Goal: Task Accomplishment & Management: Manage account settings

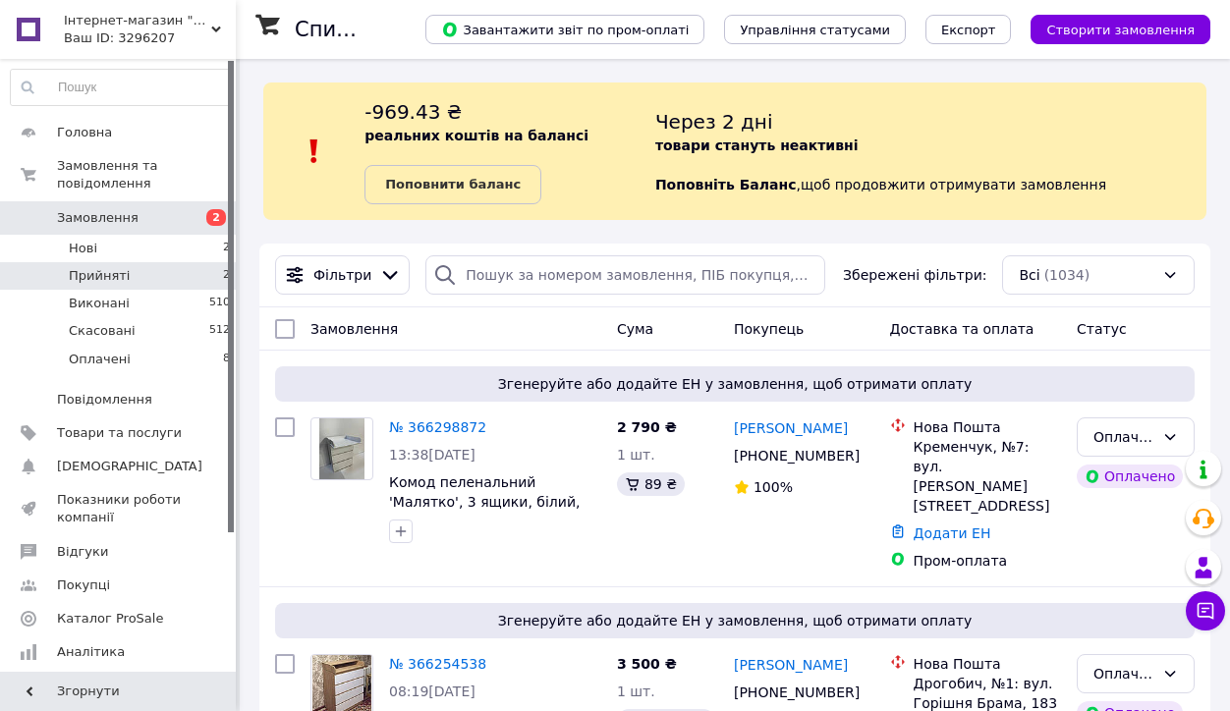
click at [114, 262] on li "Прийняті 2" at bounding box center [121, 276] width 242 height 28
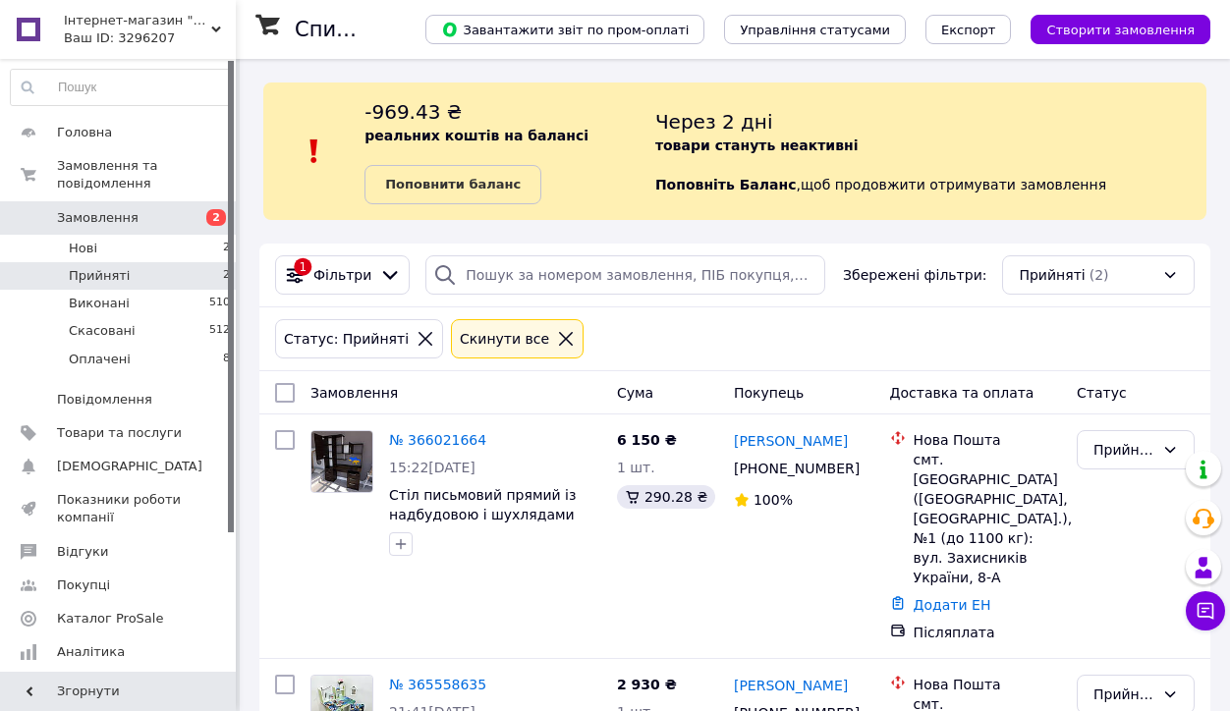
click at [110, 252] on li "Нові 2" at bounding box center [121, 249] width 242 height 28
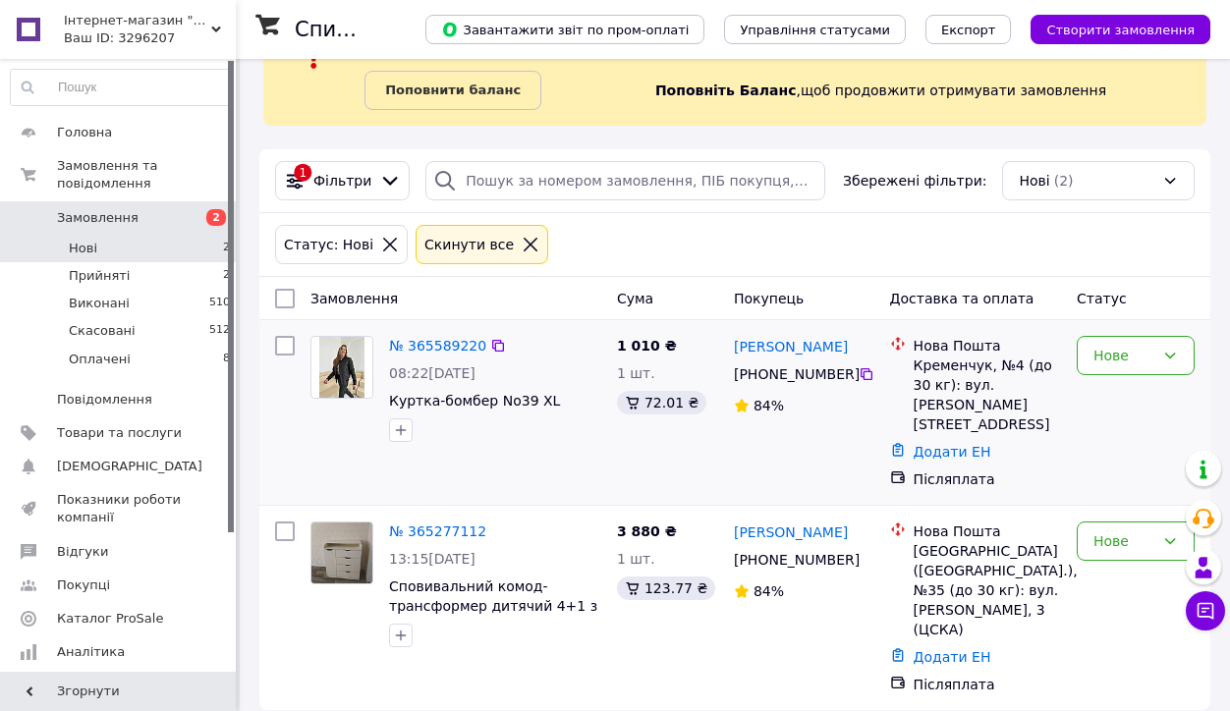
scroll to position [93, 0]
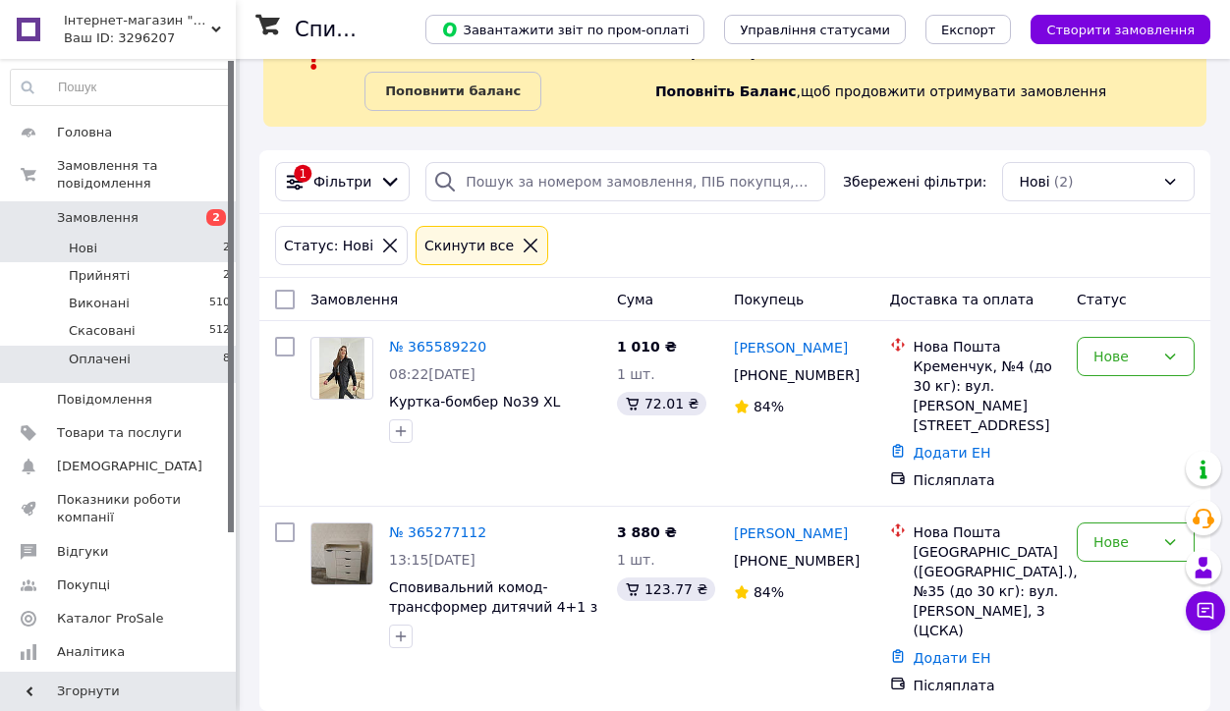
click at [156, 351] on li "Оплачені 8" at bounding box center [121, 364] width 242 height 37
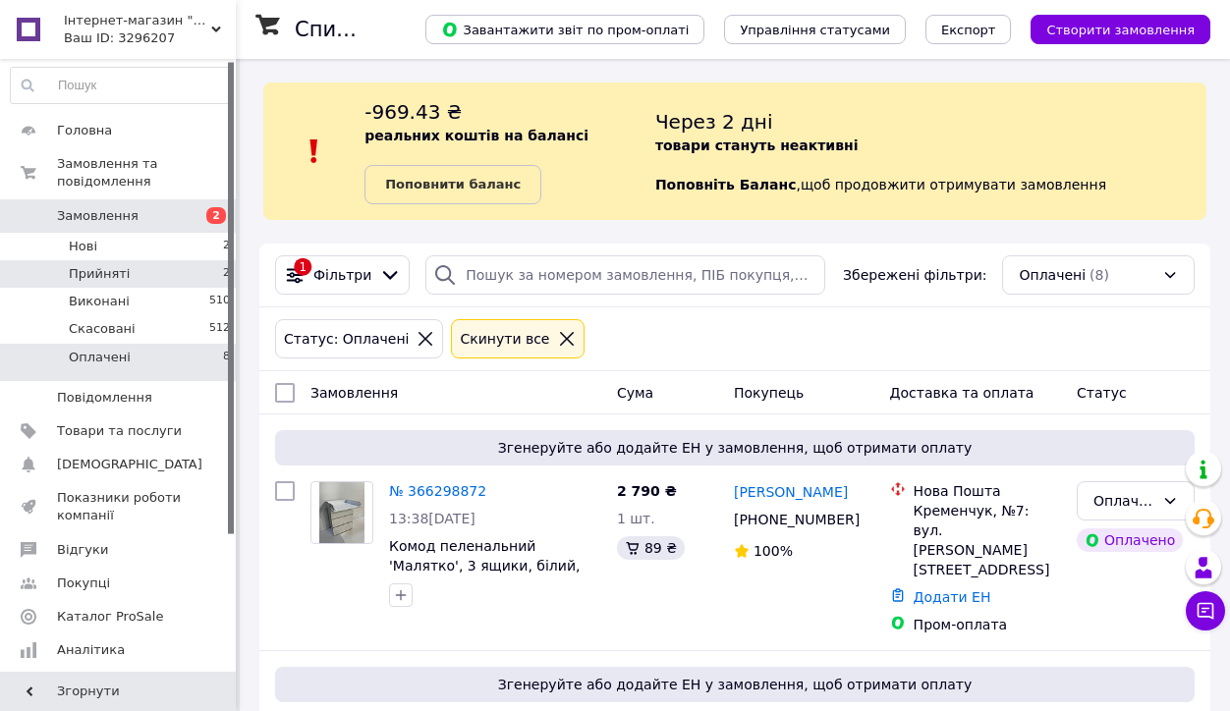
click at [155, 265] on li "Прийняті 2" at bounding box center [121, 274] width 242 height 28
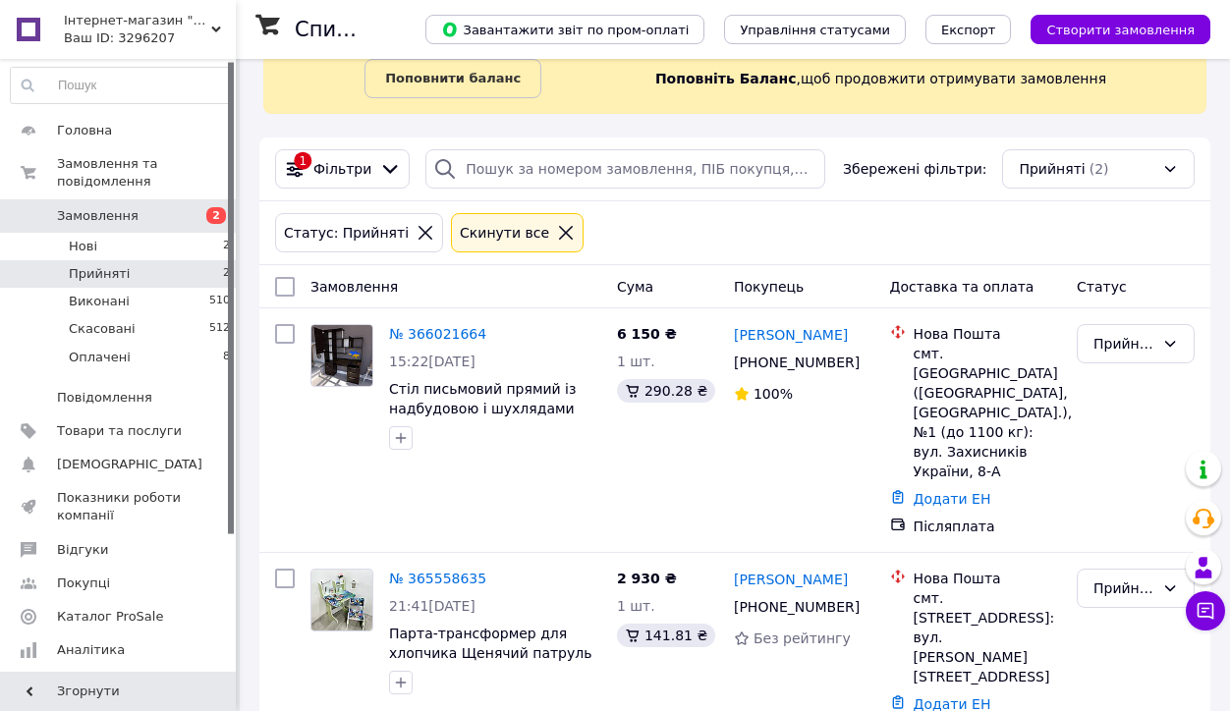
scroll to position [105, 0]
click at [423, 572] on link "№ 365558635" at bounding box center [437, 580] width 97 height 16
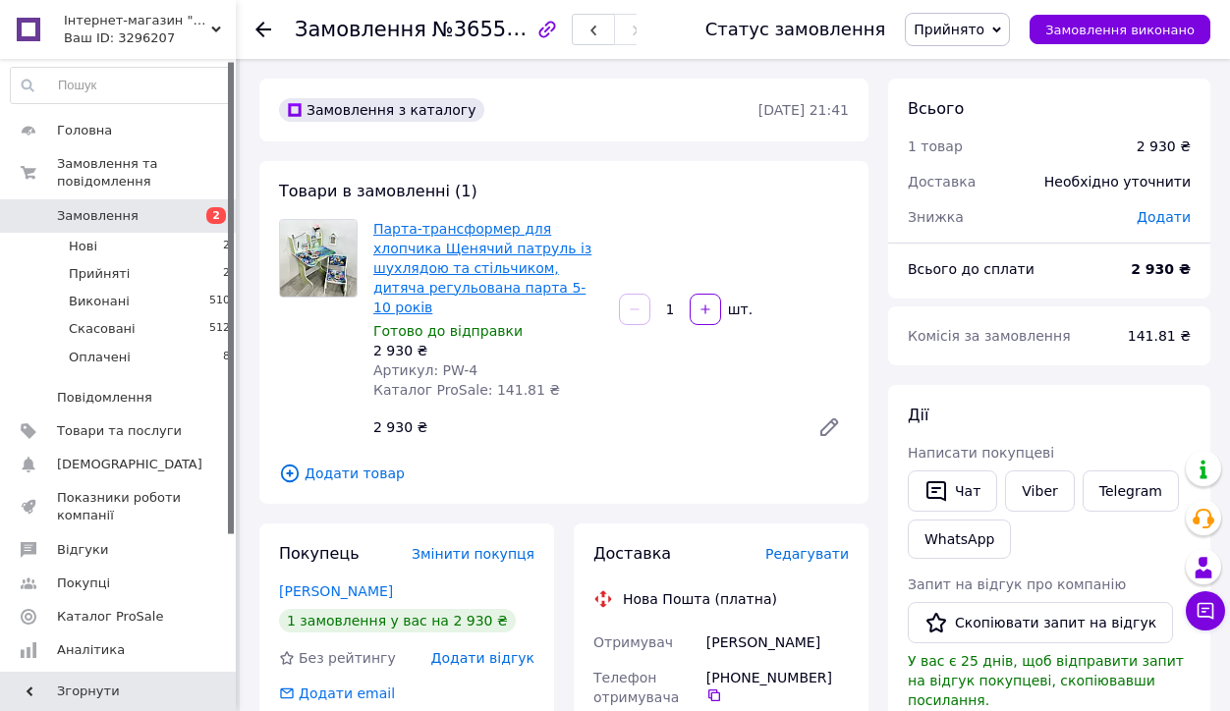
click at [489, 231] on link "Парта-трансформер для хлопчика Щенячий патруль із шухлядою та стільчиком, дитяч…" at bounding box center [482, 268] width 218 height 94
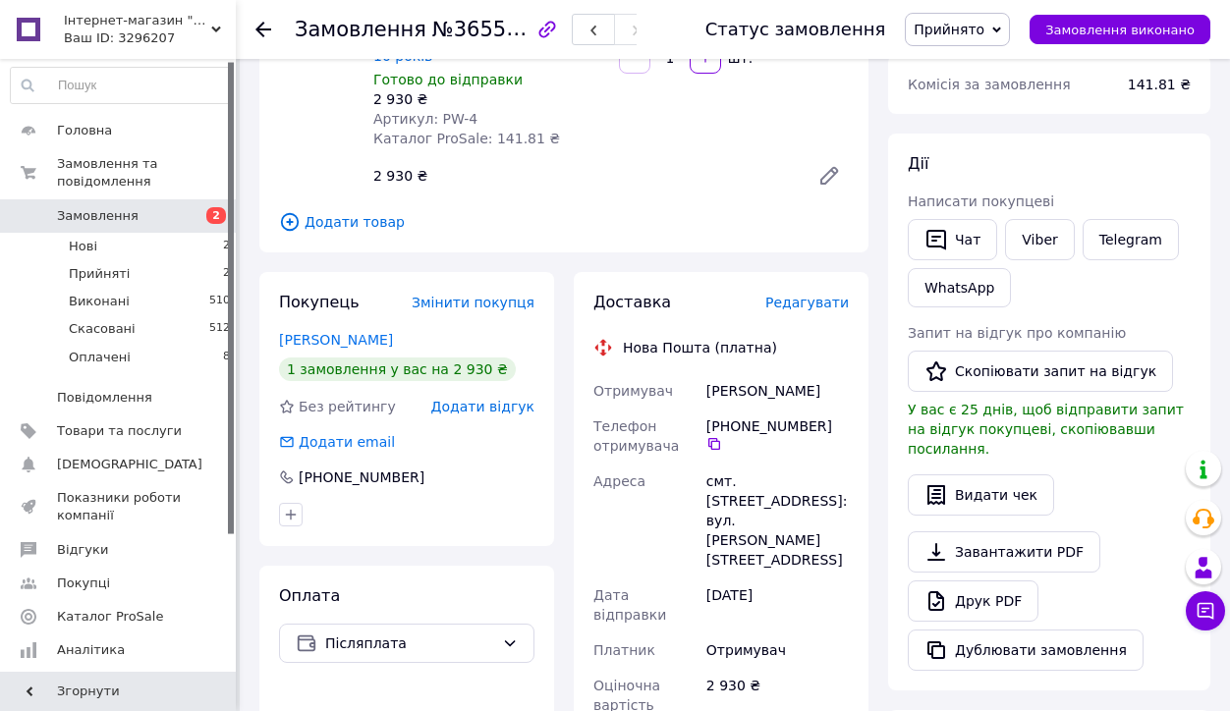
scroll to position [259, 0]
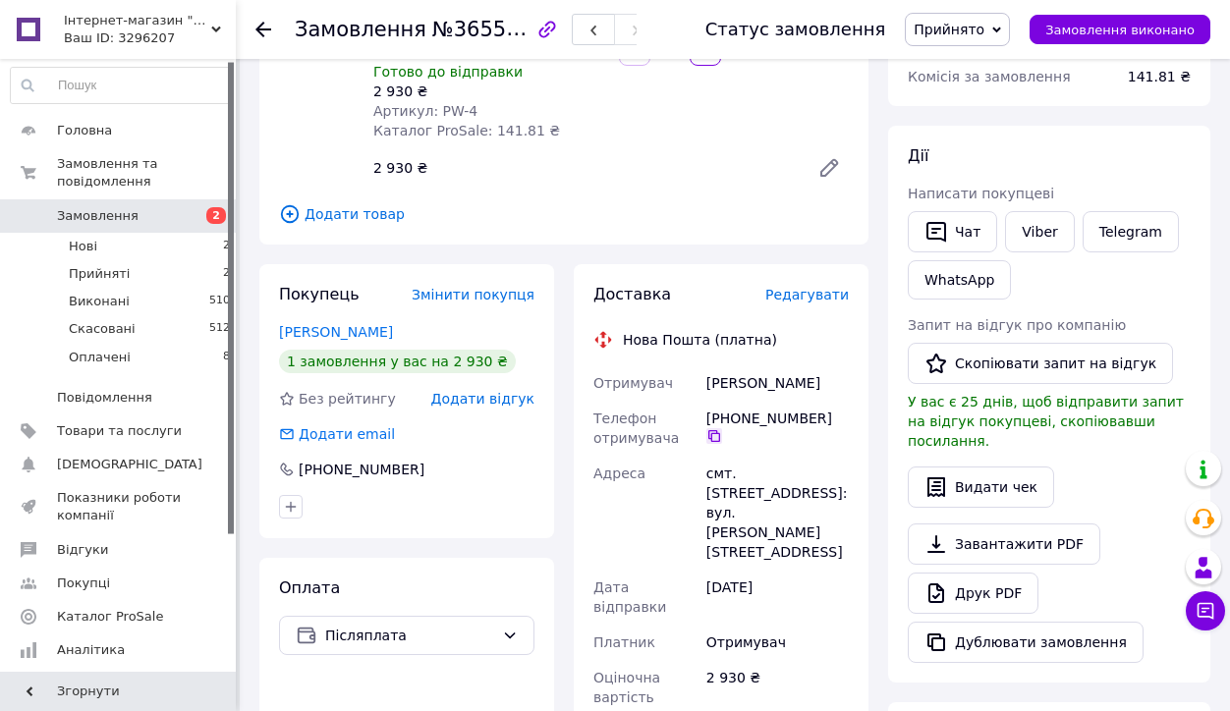
click at [715, 428] on icon at bounding box center [714, 436] width 16 height 16
drag, startPoint x: 707, startPoint y: 363, endPoint x: 802, endPoint y: 358, distance: 94.5
click at [802, 366] on div "[PERSON_NAME]" at bounding box center [778, 383] width 150 height 35
copy div "[PERSON_NAME]"
drag, startPoint x: 706, startPoint y: 453, endPoint x: 806, endPoint y: 446, distance: 100.5
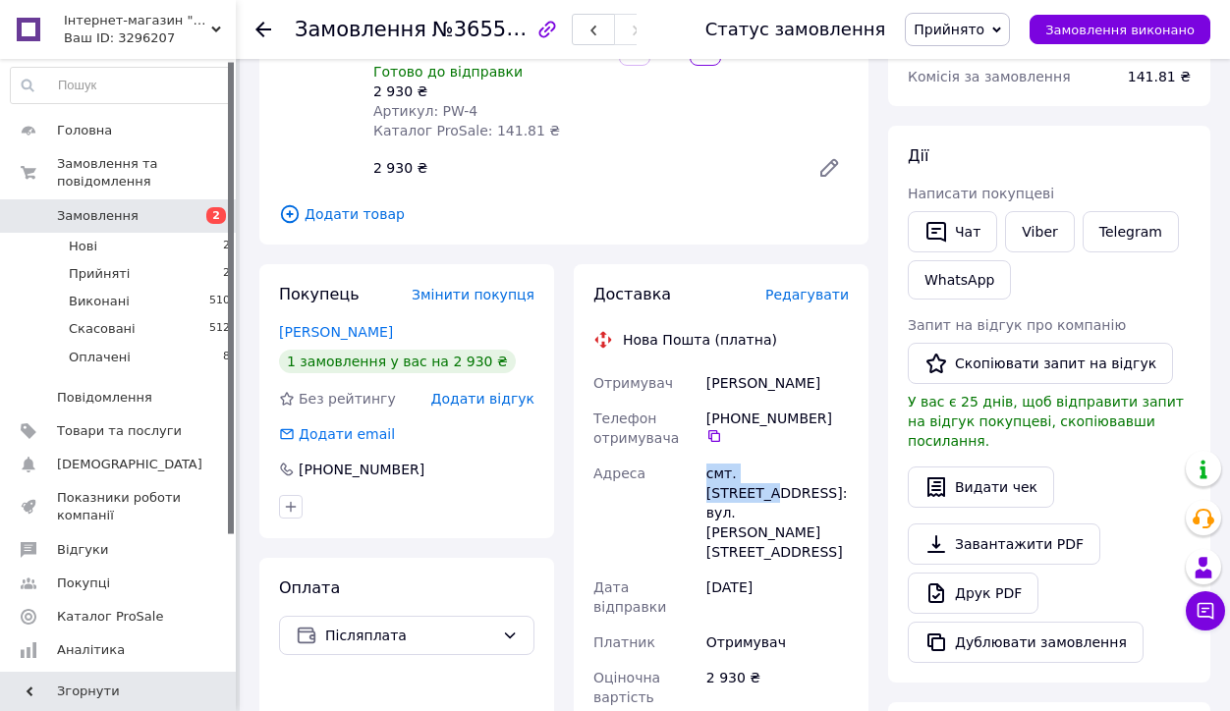
click at [806, 456] on div "смт. [STREET_ADDRESS]: вул. [PERSON_NAME][STREET_ADDRESS]" at bounding box center [778, 513] width 150 height 114
copy div "смт. [GEOGRAPHIC_DATA]"
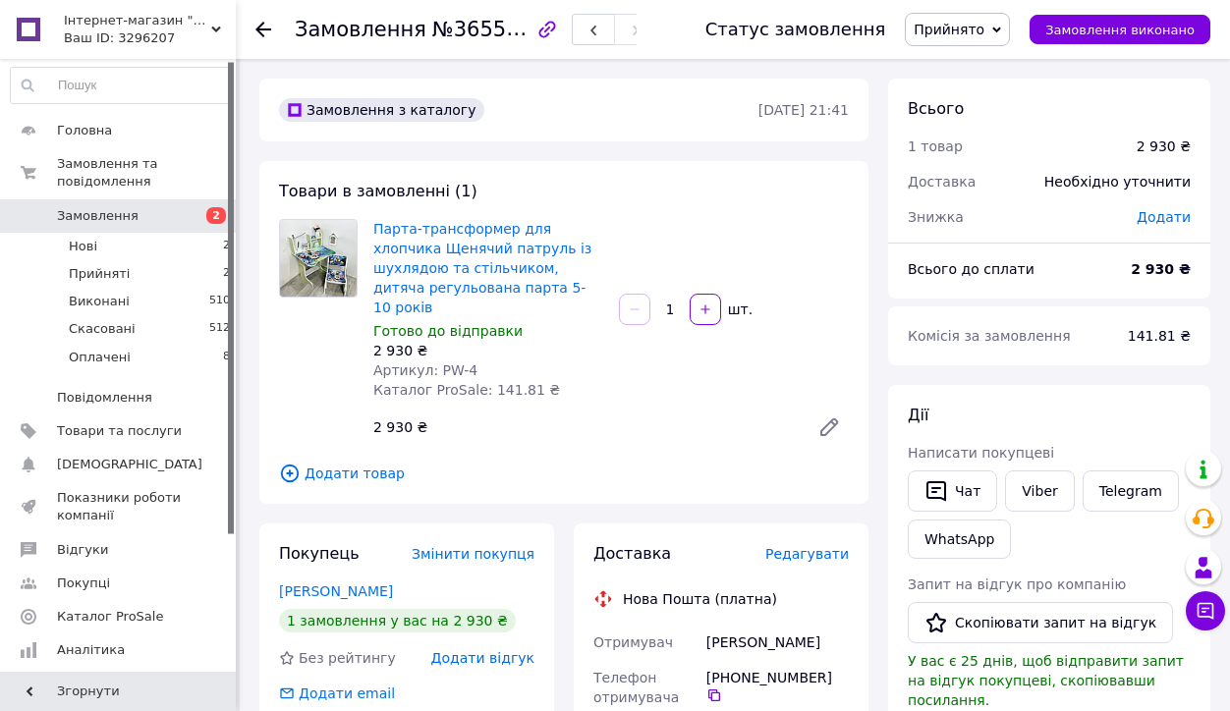
scroll to position [0, 0]
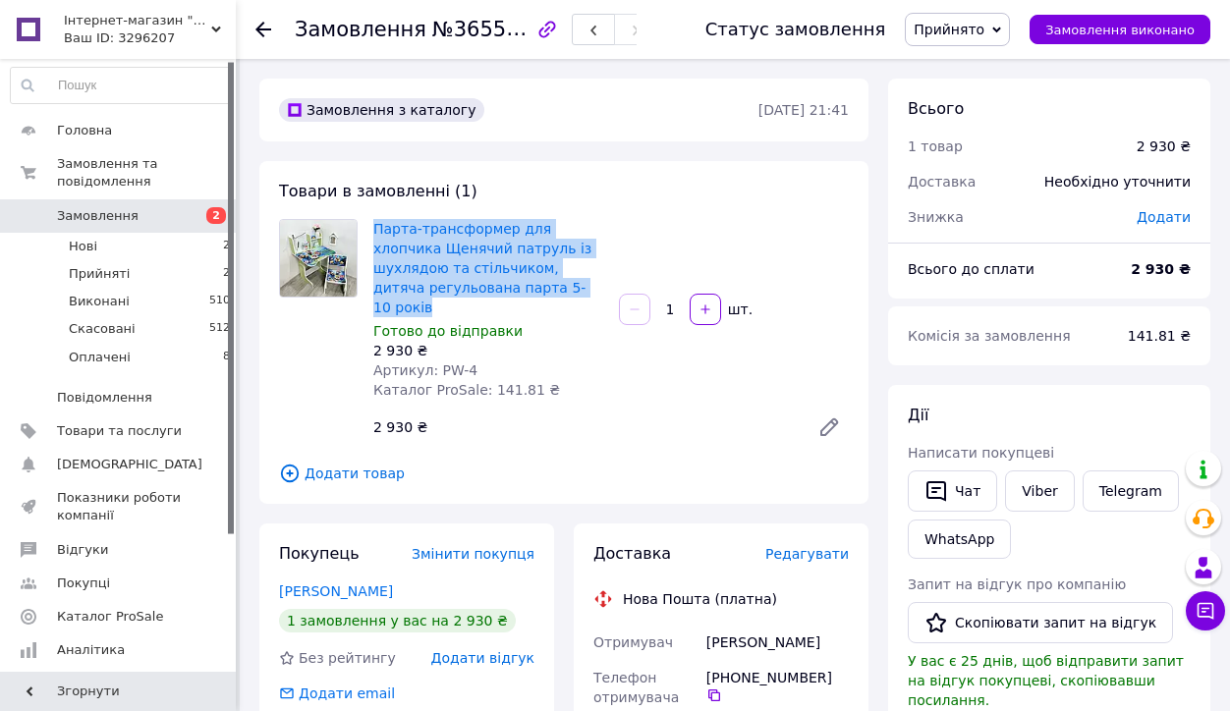
drag, startPoint x: 369, startPoint y: 227, endPoint x: 507, endPoint y: 283, distance: 148.5
click at [507, 283] on div "Парта-трансформер для хлопчика Щенячий патруль із шухлядою та стільчиком, дитяч…" at bounding box center [489, 309] width 246 height 189
copy link "Парта-трансформер для хлопчика Щенячий патруль із шухлядою та стільчиком, дитяч…"
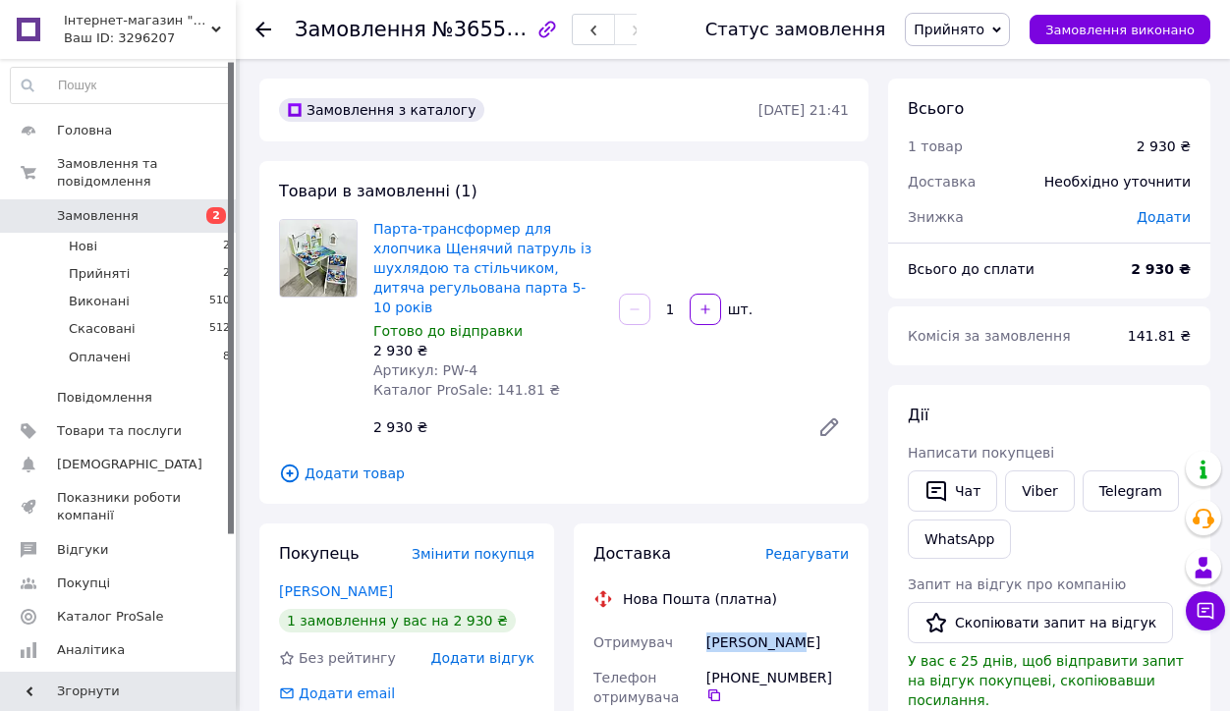
drag, startPoint x: 709, startPoint y: 621, endPoint x: 793, endPoint y: 622, distance: 83.5
click at [793, 625] on div "[PERSON_NAME]" at bounding box center [778, 642] width 150 height 35
copy div "[PERSON_NAME]"
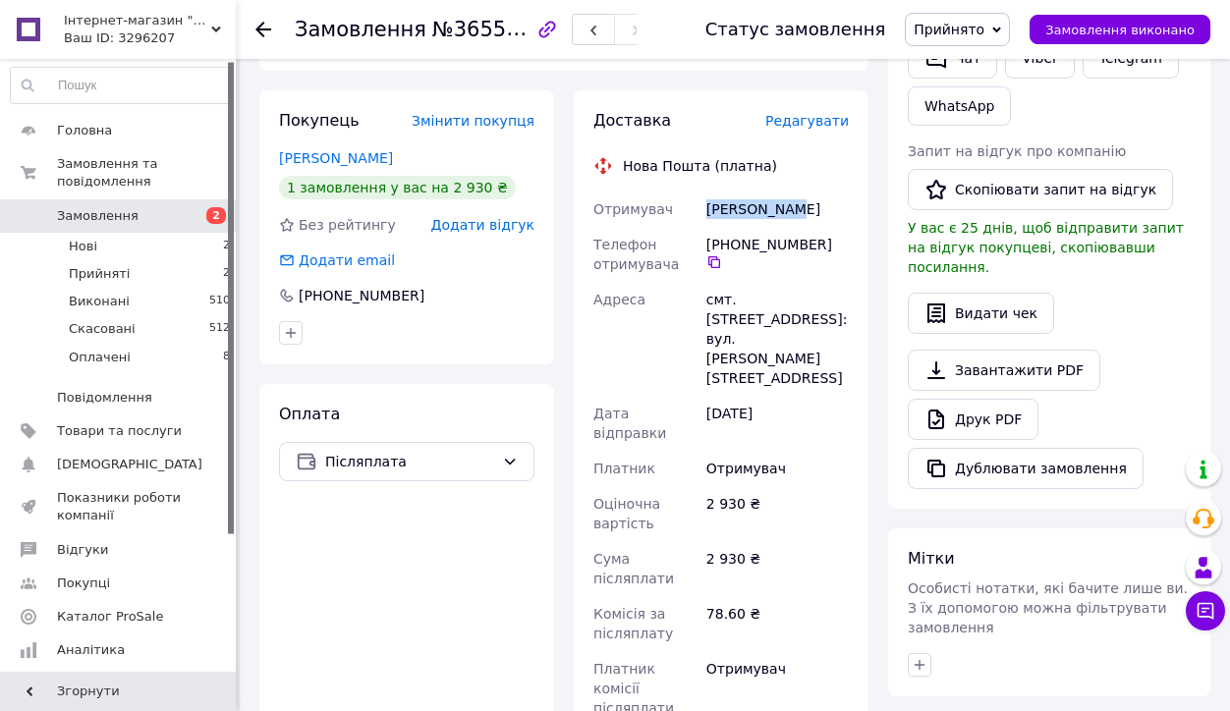
scroll to position [471, 0]
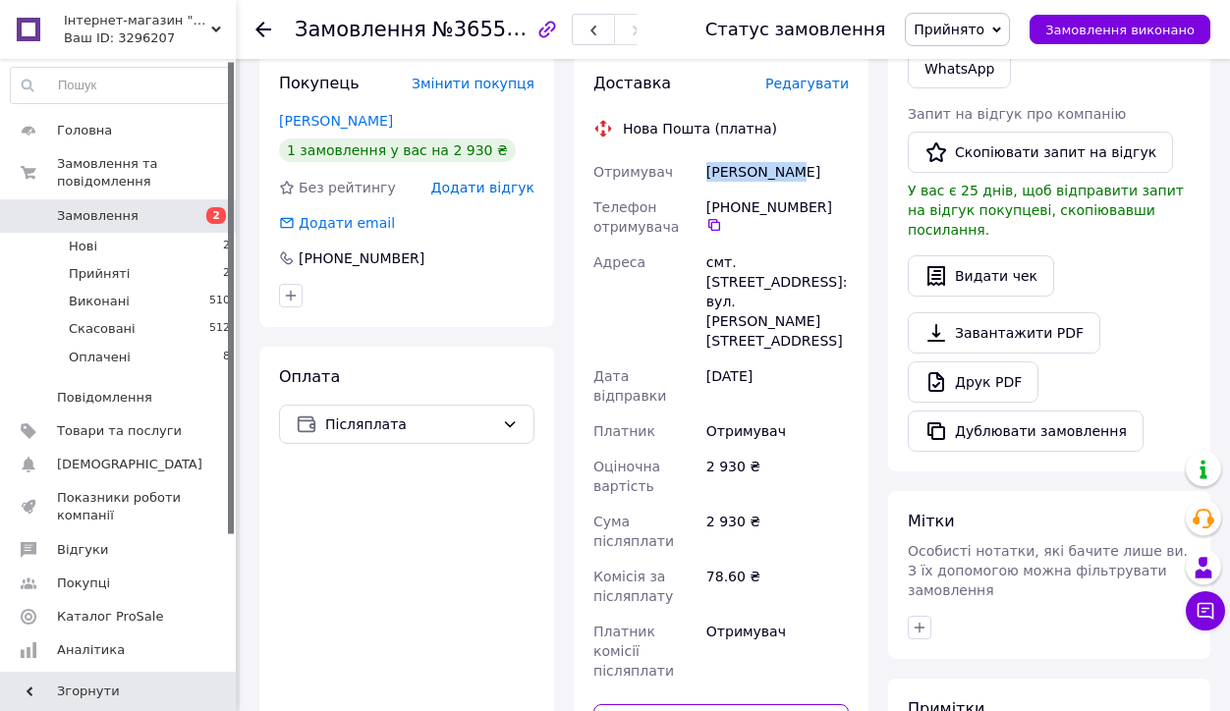
click at [712, 705] on input "text" at bounding box center [720, 724] width 255 height 39
paste input "20451269298204"
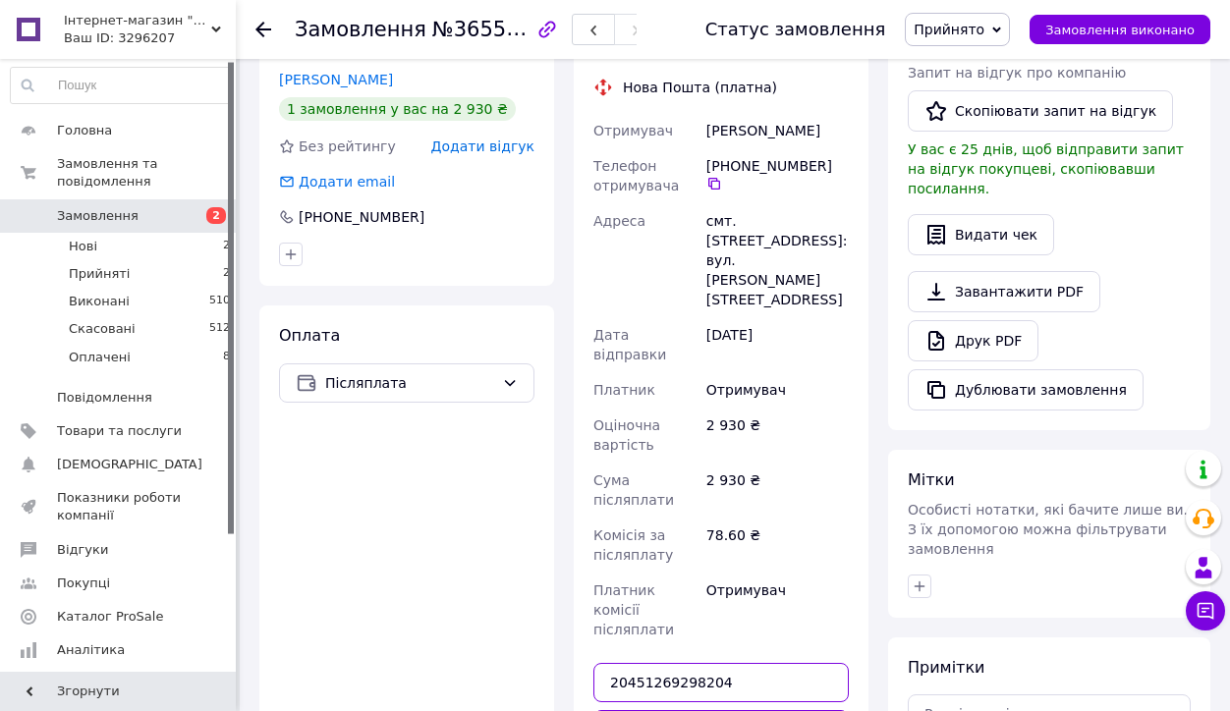
scroll to position [526, 0]
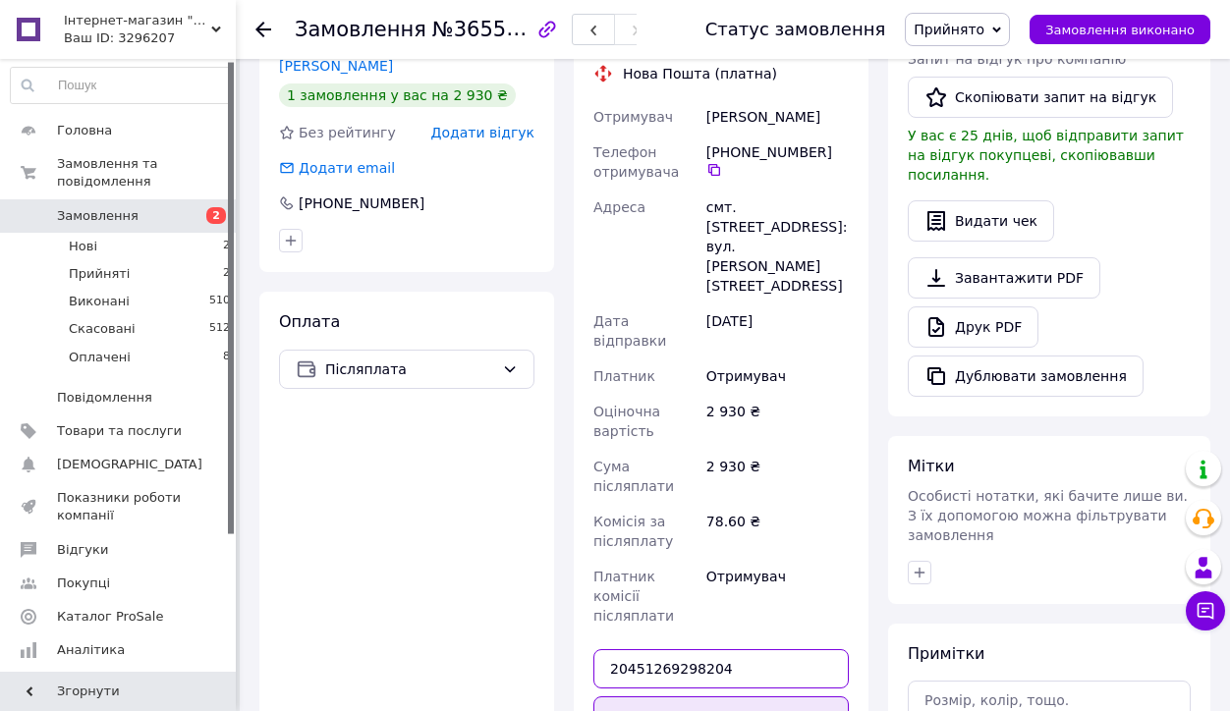
type input "20451269298204"
click at [763, 697] on button "Передати номер" at bounding box center [720, 716] width 255 height 39
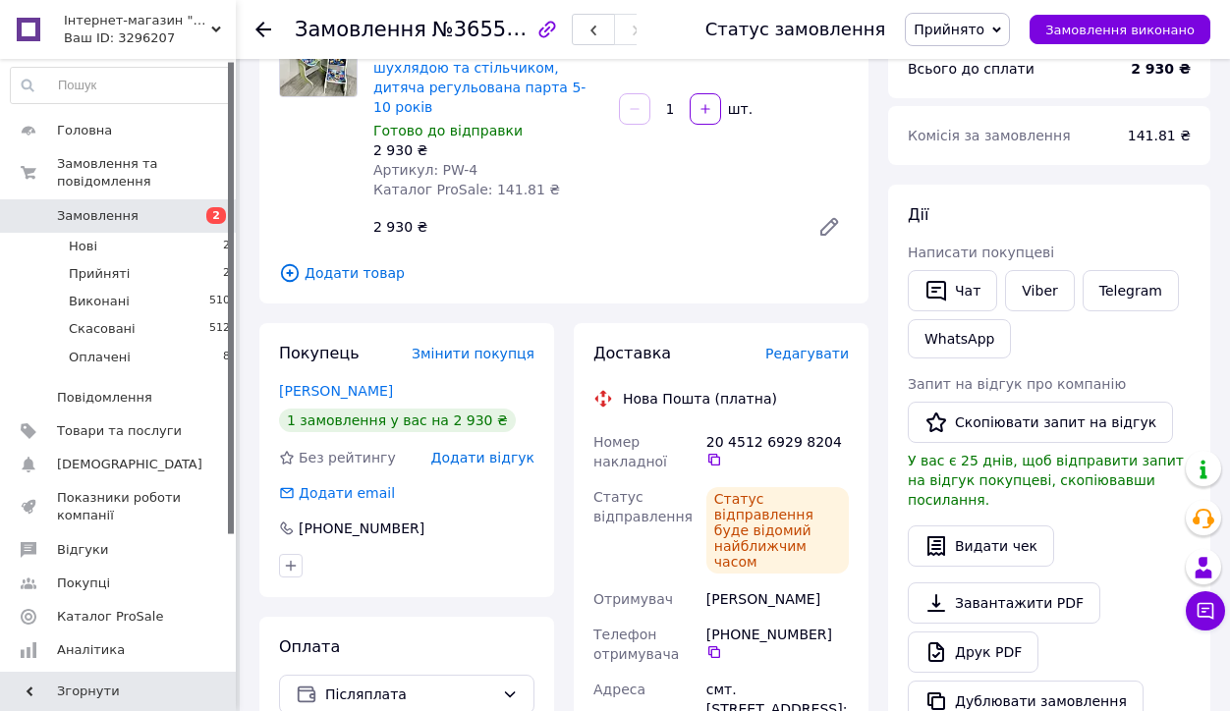
scroll to position [212, 0]
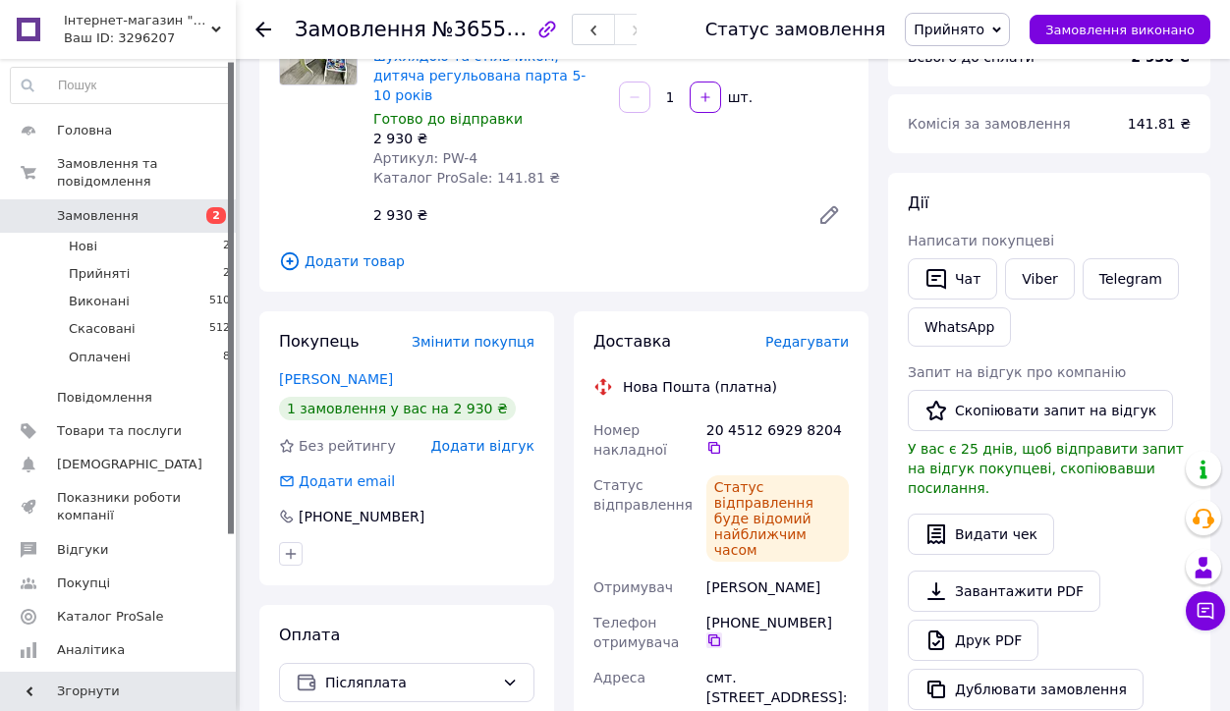
click at [714, 633] on icon at bounding box center [714, 641] width 16 height 16
click at [710, 440] on icon at bounding box center [714, 448] width 16 height 16
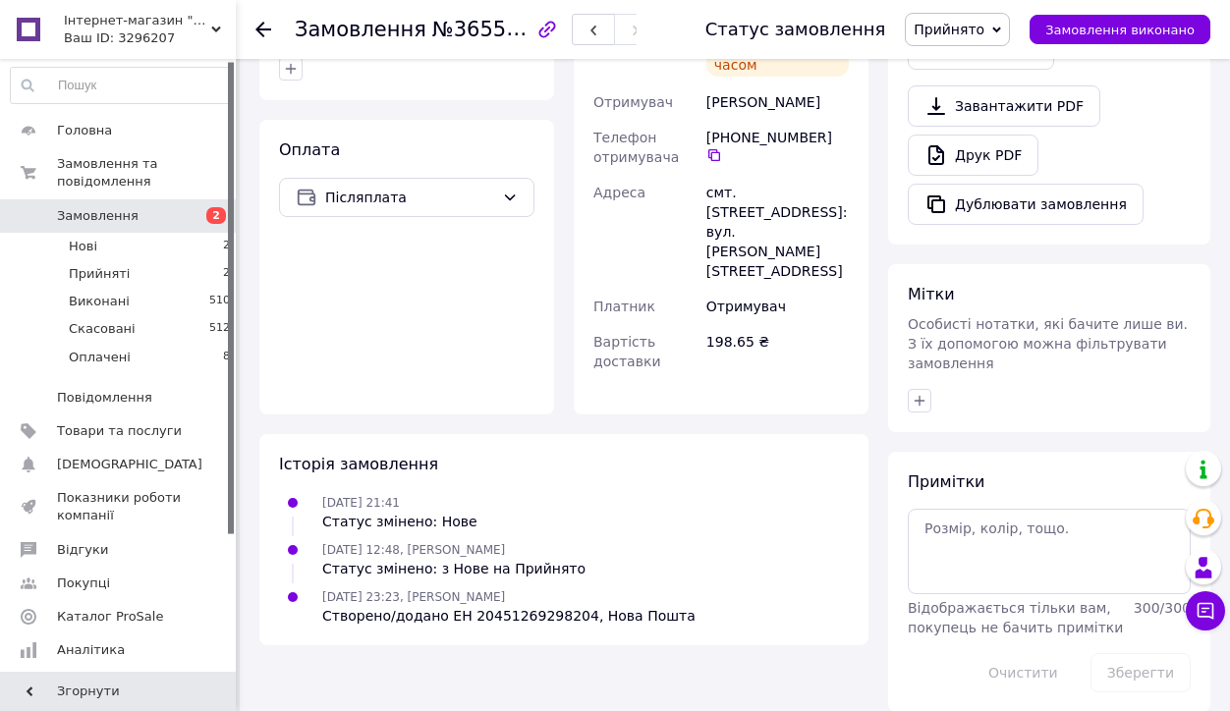
scroll to position [696, 0]
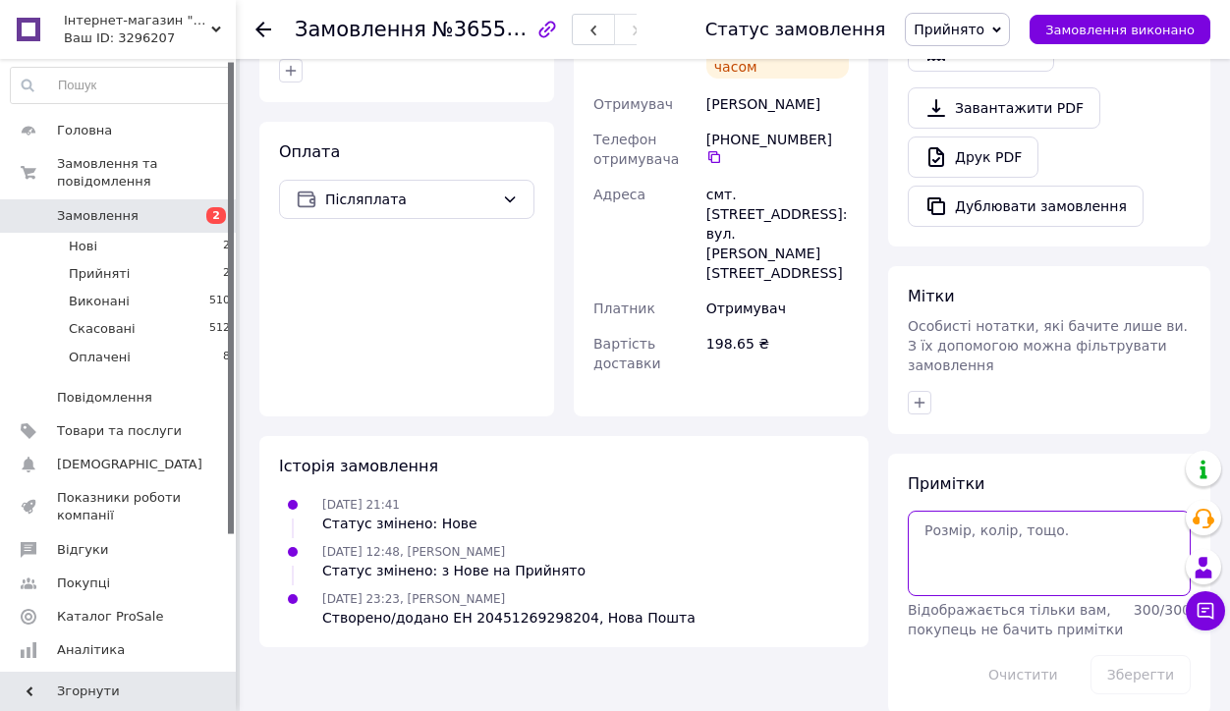
click at [988, 514] on textarea at bounding box center [1049, 553] width 283 height 85
type textarea "Чеки від 12.10"
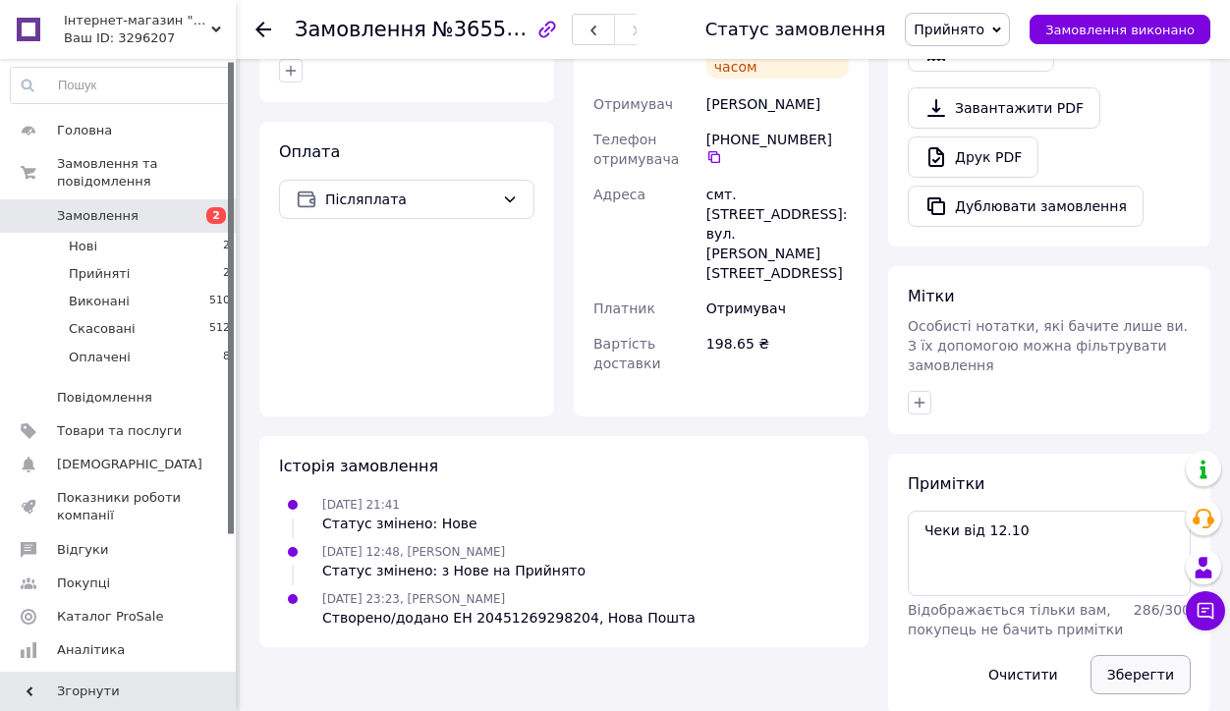
click at [1142, 655] on button "Зберегти" at bounding box center [1141, 674] width 100 height 39
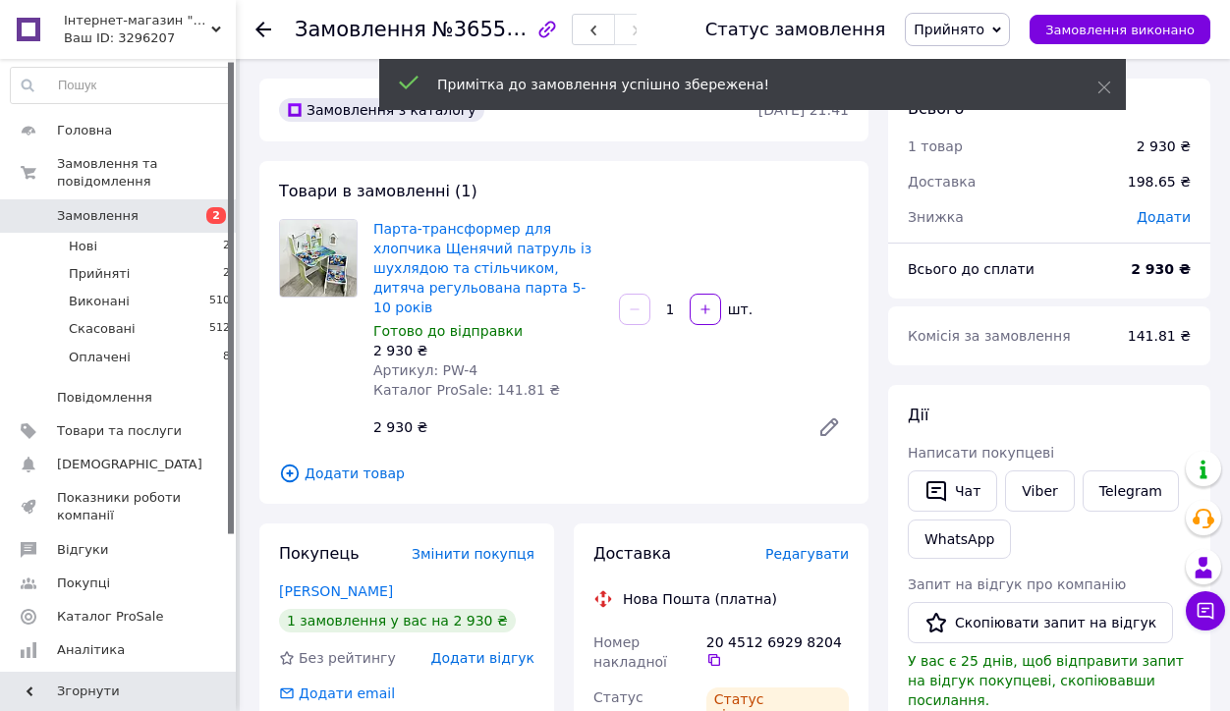
scroll to position [0, 0]
click at [1101, 91] on use at bounding box center [1105, 88] width 13 height 13
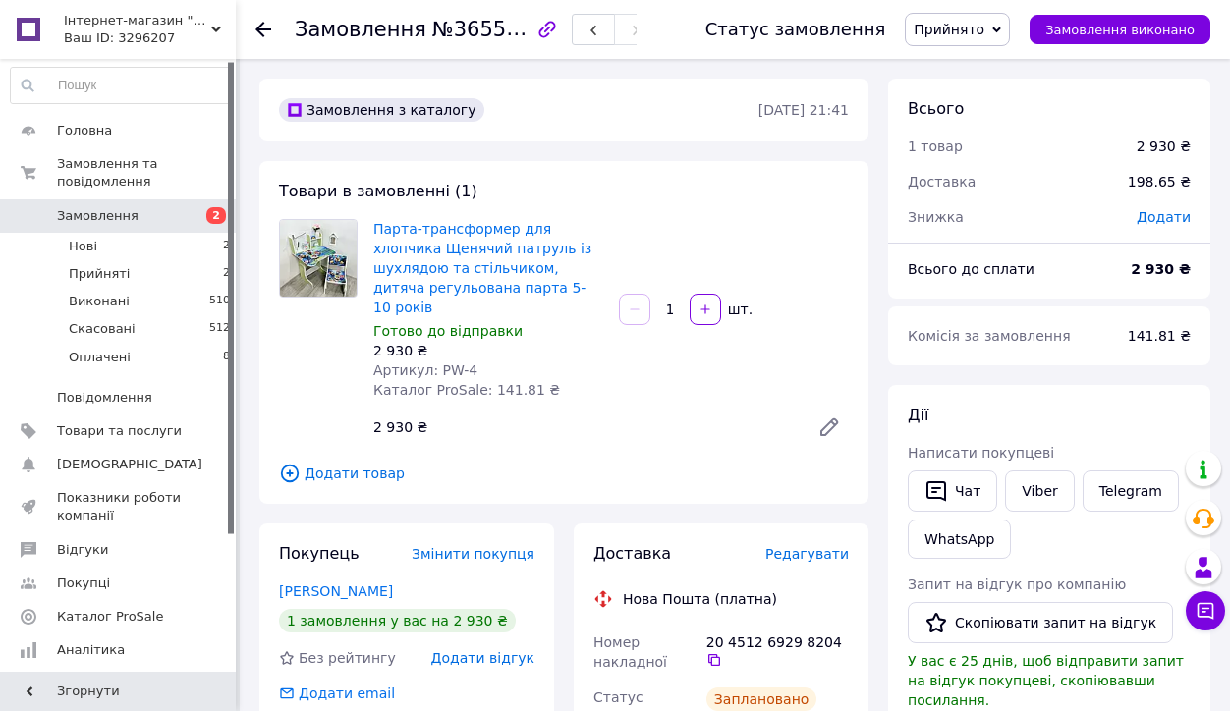
click at [974, 27] on span "Прийнято" at bounding box center [949, 30] width 71 height 16
click at [965, 130] on li "Оплачено" at bounding box center [957, 127] width 103 height 29
click at [98, 270] on span "Прийняті" at bounding box center [99, 274] width 61 height 18
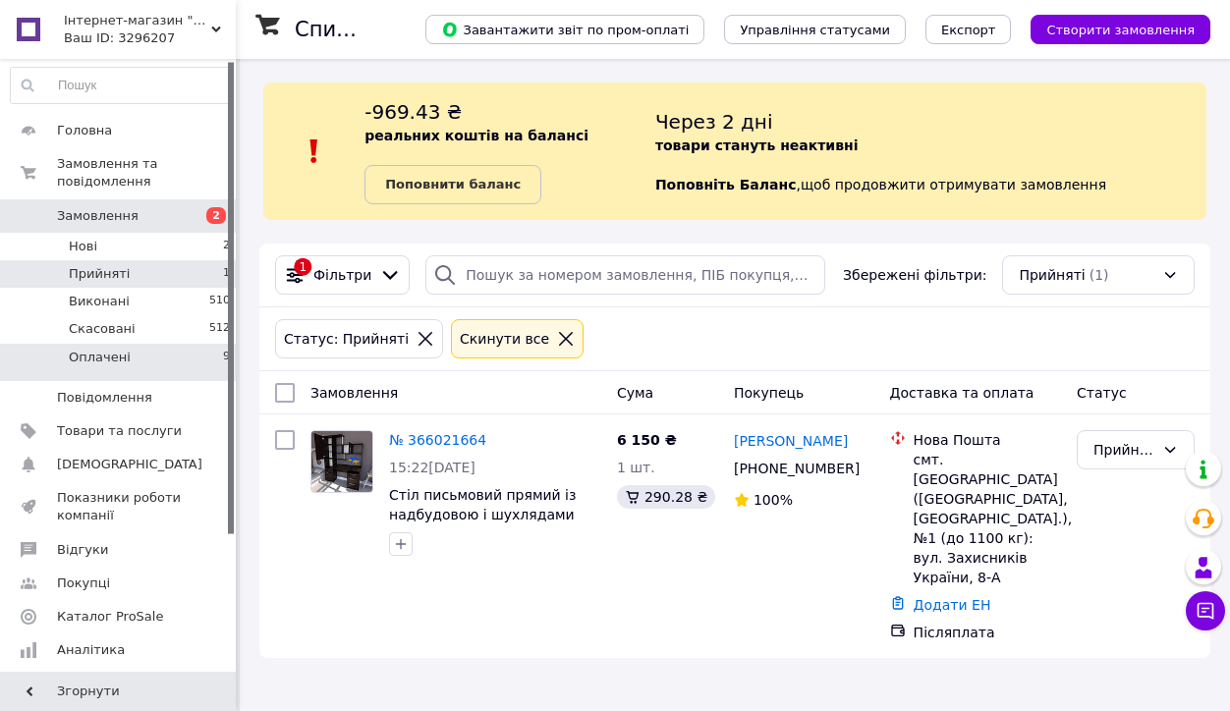
click at [124, 362] on span "Оплачені" at bounding box center [100, 358] width 62 height 18
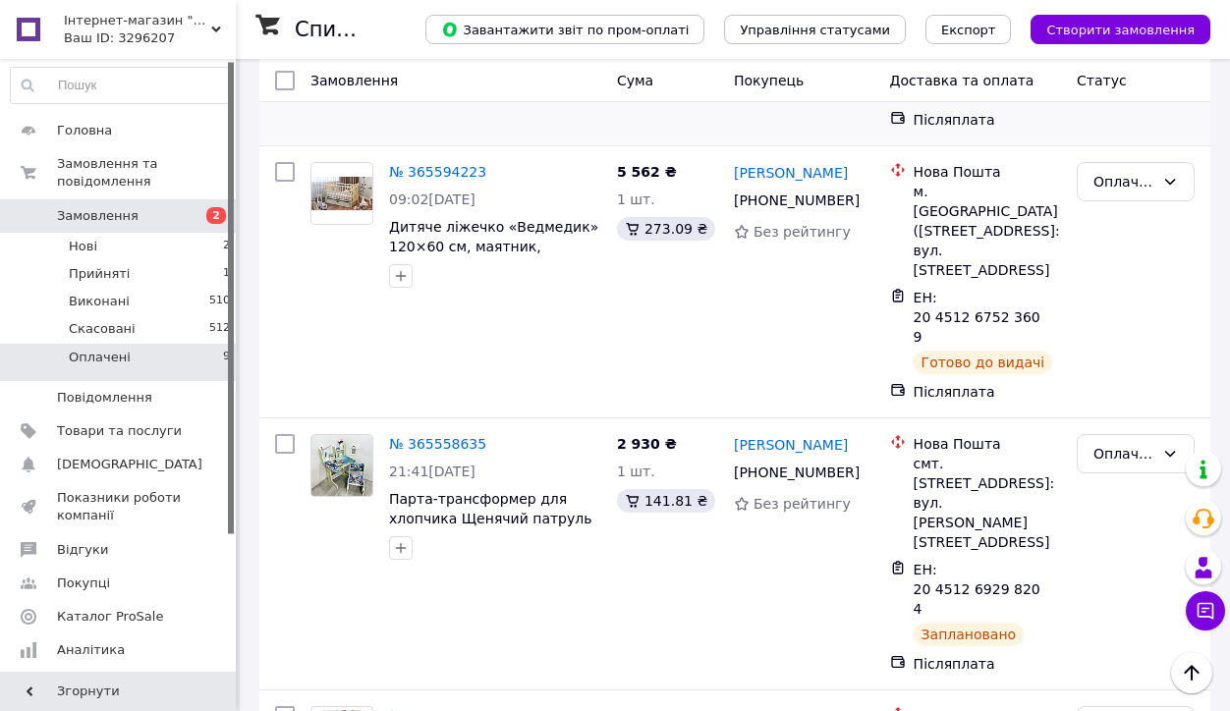
scroll to position [1607, 0]
